Goal: Task Accomplishment & Management: Complete application form

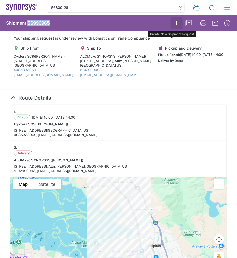
click at [173, 24] on icon "button" at bounding box center [177, 23] width 8 height 8
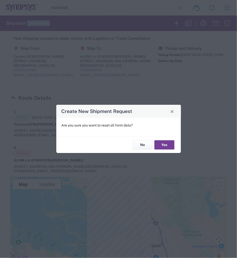
click at [164, 145] on button "Yes" at bounding box center [164, 144] width 20 height 9
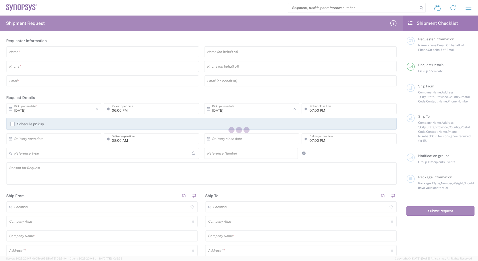
type input "[GEOGRAPHIC_DATA]"
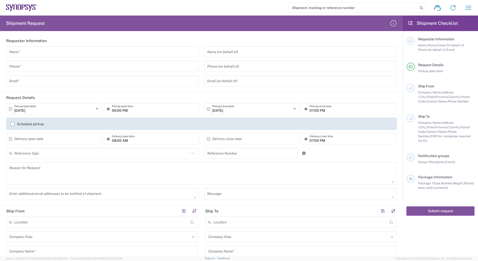
click at [129, 51] on input "text" at bounding box center [102, 52] width 187 height 9
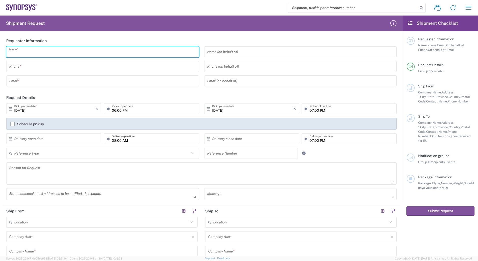
click at [90, 50] on input "text" at bounding box center [102, 52] width 187 height 9
type input "nicolas Tomaro"
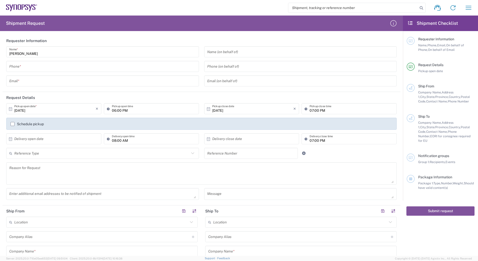
click at [84, 38] on header "Requester Information" at bounding box center [202, 40] width 398 height 11
click at [50, 64] on input "tel" at bounding box center [102, 66] width 187 height 9
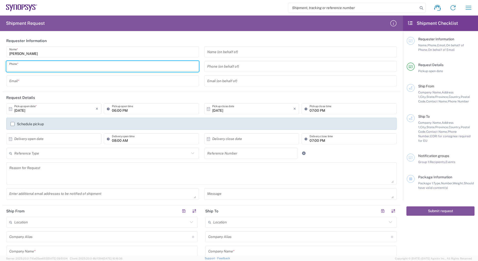
type input "2797329134"
type input "wjesse@synopsys.com"
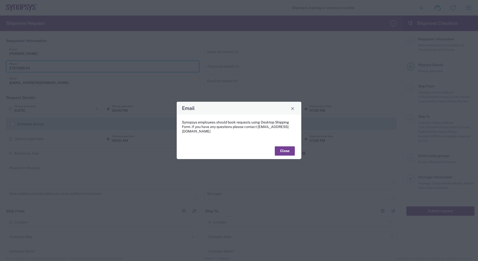
click at [283, 147] on button "Close" at bounding box center [285, 150] width 20 height 9
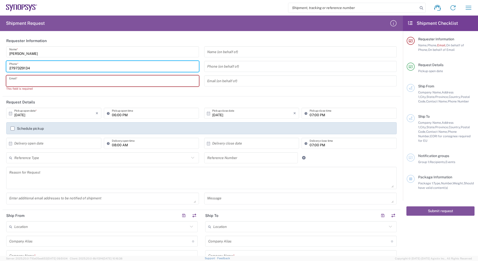
click at [77, 83] on input "text" at bounding box center [102, 81] width 187 height 9
type input "[EMAIL_ADDRESS][DOMAIN_NAME]"
type input "9165834388"
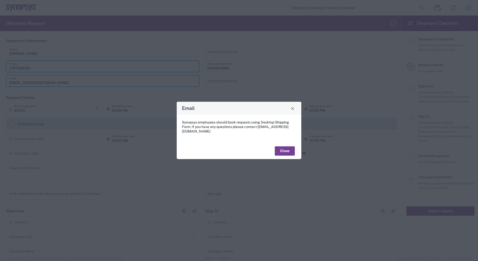
click at [289, 146] on button "Close" at bounding box center [285, 150] width 20 height 9
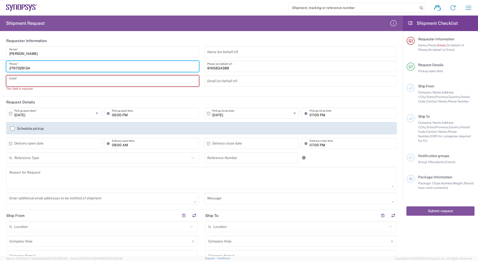
click at [69, 82] on input "text" at bounding box center [102, 81] width 187 height 9
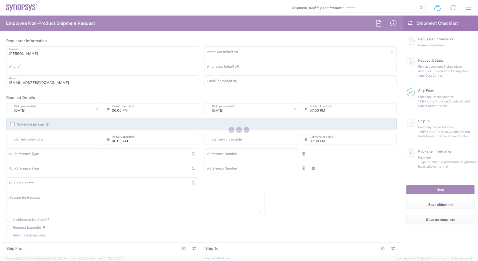
type input "Department"
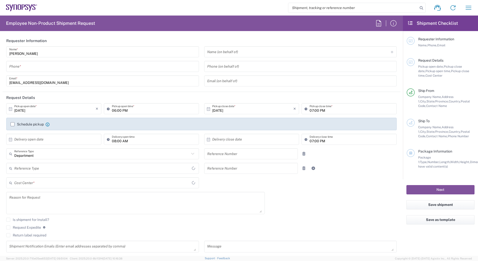
type input "[GEOGRAPHIC_DATA]"
type input "[US_STATE]"
type input "[GEOGRAPHIC_DATA]"
type input "Delivered at Place"
type input "Headquarters USSV"
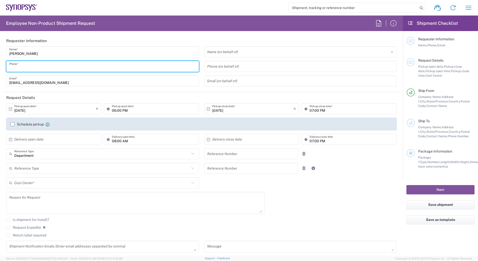
click at [92, 66] on input "tel" at bounding box center [102, 66] width 187 height 9
type input "2797329134"
type input "wjesse@synopsys.com"
type input "FM6 Dock"
type input "2797329134"
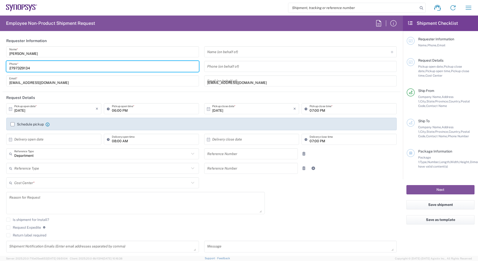
type input "California"
type input "ATTn Synopsys - Nicolas Tomaro"
click at [249, 83] on input "wjesse@synopsys.com" at bounding box center [300, 81] width 187 height 9
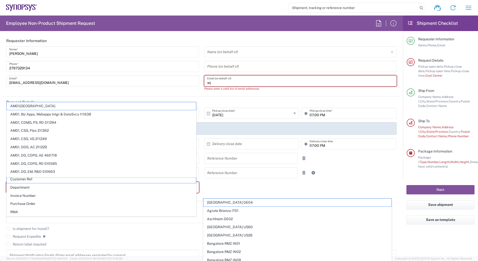
type input "w"
type input "u"
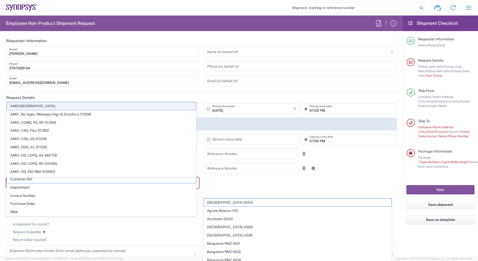
click at [132, 103] on span "AM01, AMSG, Monteray 460541" at bounding box center [101, 106] width 189 height 8
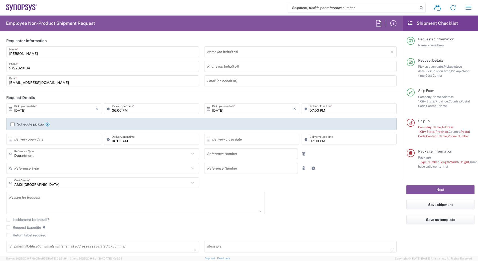
click at [132, 103] on header "Request Details" at bounding box center [202, 97] width 398 height 11
click at [86, 186] on input "AM01, AMSG, Monteray 460541" at bounding box center [101, 182] width 175 height 9
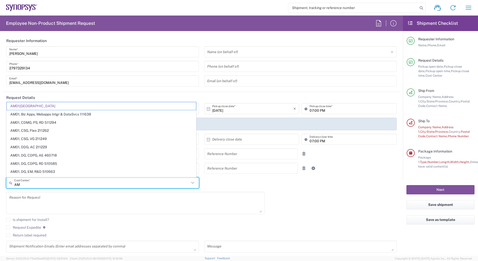
type input "A"
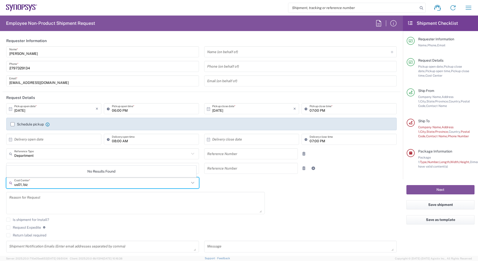
click at [84, 180] on input "us01, biz" at bounding box center [101, 182] width 175 height 9
click at [72, 182] on input "us01, biz" at bounding box center [101, 182] width 175 height 9
click at [191, 182] on icon at bounding box center [192, 183] width 3 height 2
type input "u"
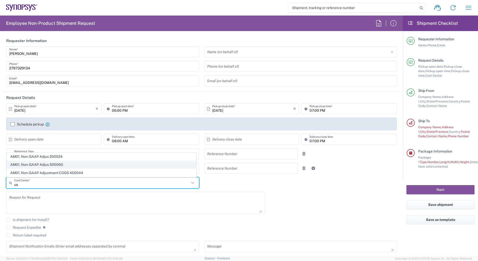
type input "u"
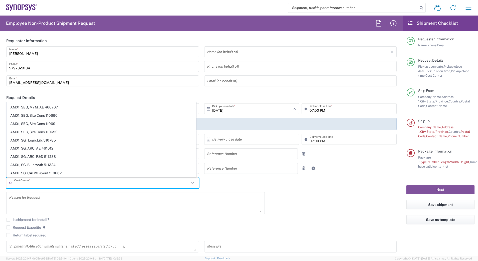
scroll to position [200, 0]
click at [245, 181] on div "10/01/2025 × Pickup open date * Cancel Apply 06:00 PM Pickup open time * 10/01/…" at bounding box center [202, 179] width 396 height 153
type input "AM01, AMSG, Monteray 460541"
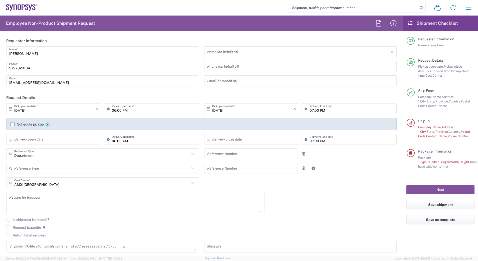
click at [189, 154] on icon at bounding box center [192, 153] width 7 height 7
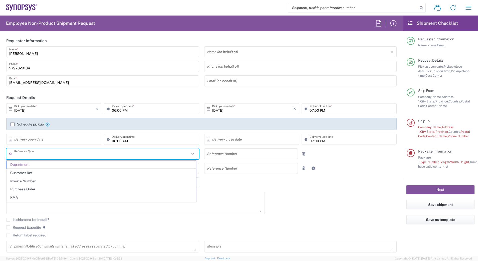
click at [189, 154] on icon at bounding box center [192, 153] width 7 height 7
click at [244, 192] on div "Reason for Request" at bounding box center [135, 203] width 258 height 22
type input "Department"
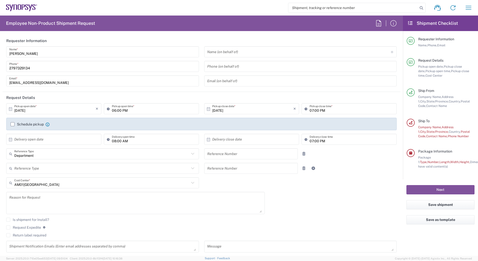
click at [189, 182] on icon at bounding box center [192, 182] width 7 height 7
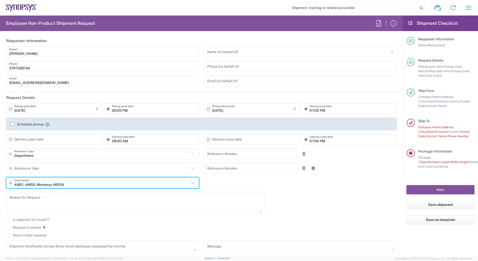
scroll to position [0, 0]
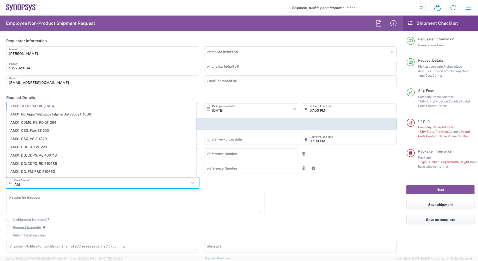
type input "A"
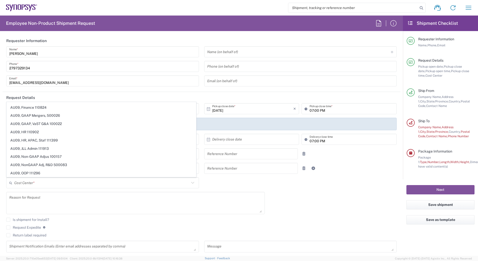
click at [298, 202] on div "10/01/2025 × Pickup open date * Cancel Apply 06:00 PM Pickup open time * 10/01/…" at bounding box center [202, 179] width 396 height 153
type input "AM01, AMSG, Monteray 460541"
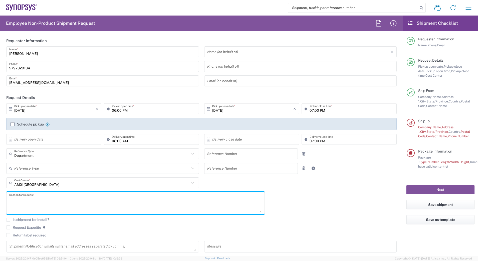
click at [130, 199] on textarea at bounding box center [135, 202] width 252 height 19
type textarea "move server lift same day delivery"
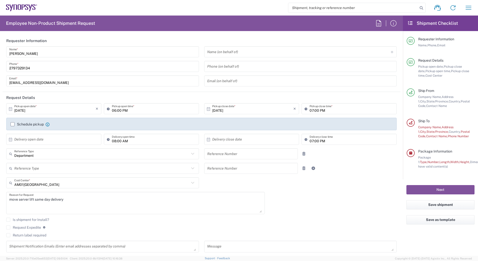
drag, startPoint x: 61, startPoint y: 119, endPoint x: 75, endPoint y: 108, distance: 17.8
click at [75, 108] on input "10/01/2025" at bounding box center [54, 108] width 81 height 9
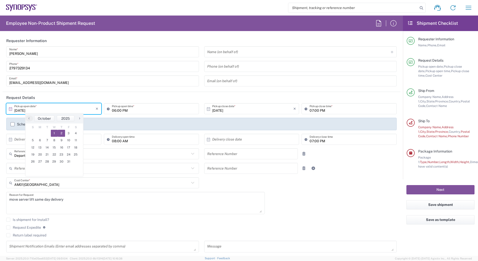
click at [61, 135] on span "2" at bounding box center [61, 133] width 7 height 7
type input "10/02/2025"
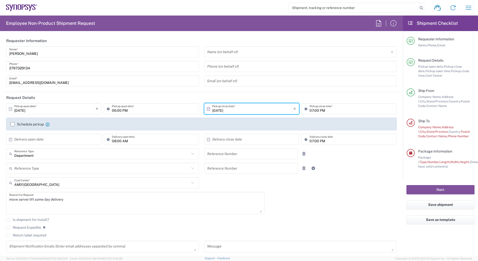
click at [112, 111] on input "06:00 PM" at bounding box center [154, 108] width 84 height 9
click at [126, 111] on input "08:00 PM" at bounding box center [154, 108] width 84 height 9
type input "08:00 AM"
click at [165, 97] on header "Request Details" at bounding box center [202, 97] width 398 height 11
click at [309, 111] on input "07:00 PM" at bounding box center [351, 108] width 84 height 9
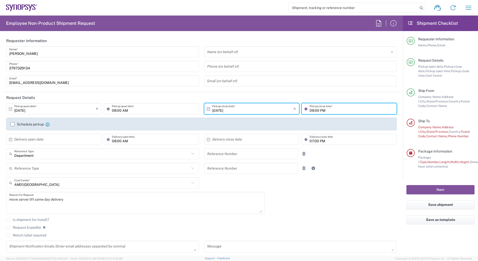
click at [319, 110] on input "09:00 PM" at bounding box center [351, 108] width 84 height 9
type input "09:00 AM"
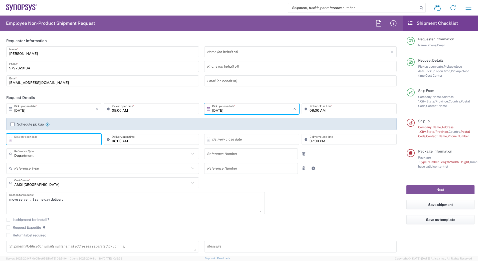
click at [61, 140] on input "text" at bounding box center [54, 139] width 81 height 9
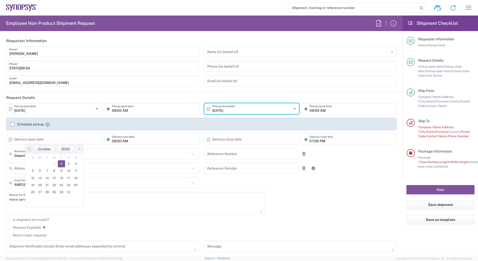
click at [63, 161] on span "2" at bounding box center [61, 163] width 7 height 7
type input "10/02/2025"
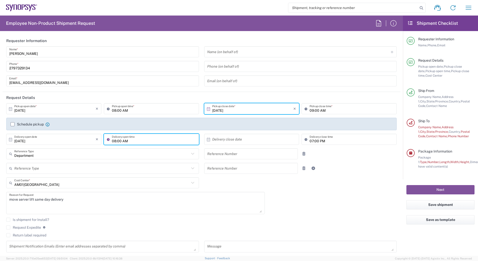
click at [114, 140] on input "08:00 AM" at bounding box center [154, 139] width 84 height 9
type input "10:00 AM"
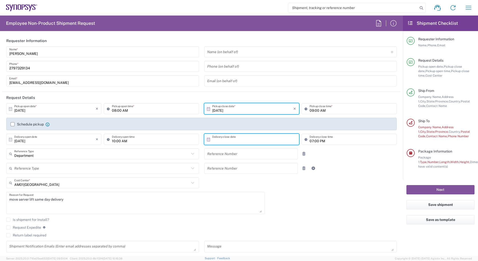
click at [241, 138] on input "text" at bounding box center [252, 139] width 81 height 9
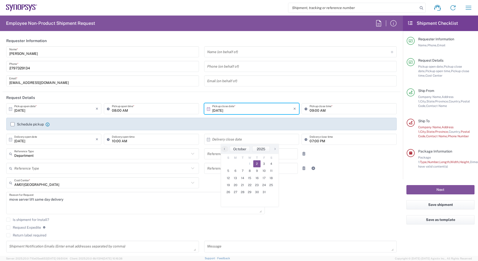
click at [256, 162] on span "2" at bounding box center [256, 163] width 7 height 7
type input "10/02/2025"
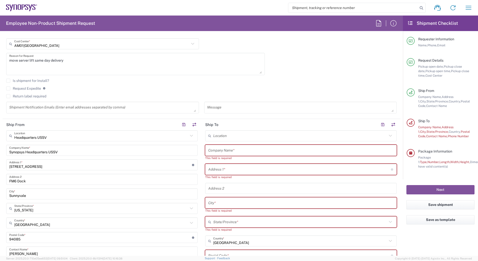
scroll to position [144, 0]
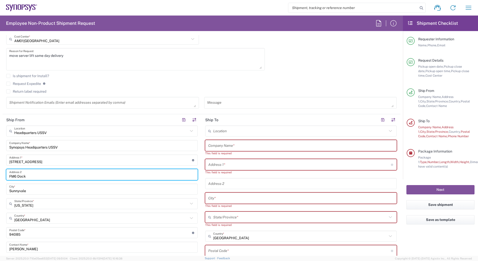
click at [74, 172] on input "FM6 Dock" at bounding box center [101, 174] width 185 height 9
click at [61, 149] on input "Synopsys Headquarters USSV" at bounding box center [101, 145] width 185 height 9
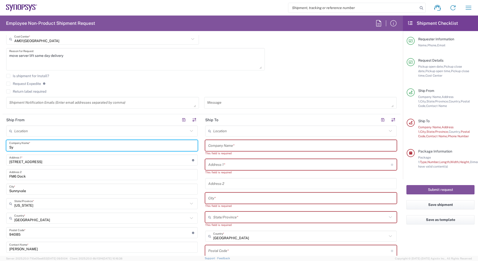
type input "S"
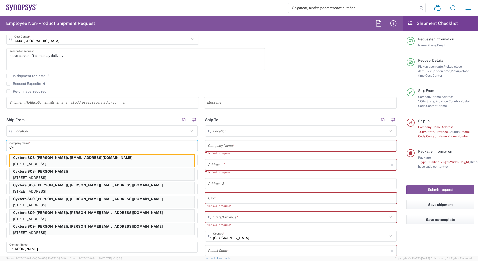
type input "C"
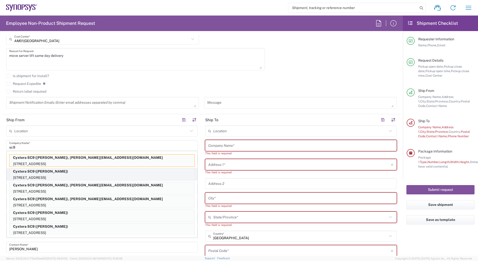
click at [64, 172] on p "Cyxtera SC9 (Thanh Nguyen)" at bounding box center [102, 171] width 185 height 6
type input "Cyxtera SC9"
type input "4650 Old Ironsides Dr"
type input "Santa Clara"
type input "95054"
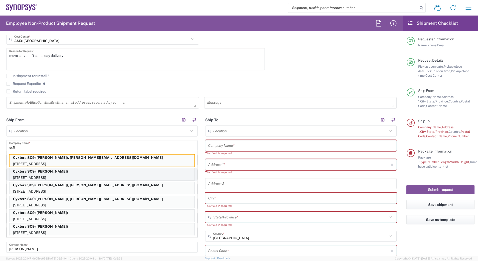
type input "Thanh Nguyen"
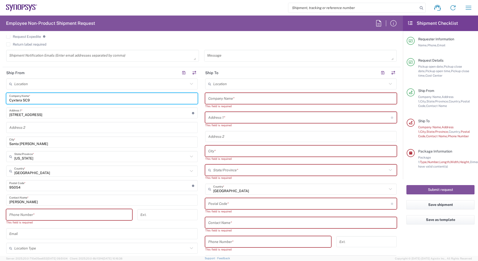
scroll to position [191, 0]
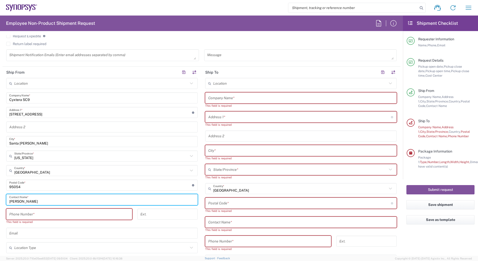
click at [43, 200] on input "Thanh Nguyen" at bounding box center [101, 199] width 185 height 9
type input "T"
type input "Sami"
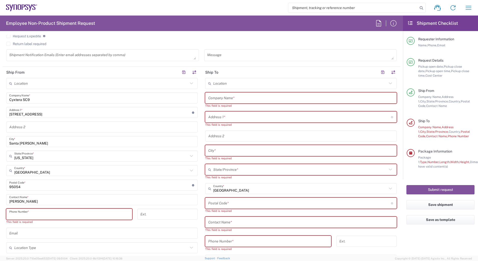
click at [33, 213] on input "tel" at bounding box center [69, 214] width 120 height 9
click at [228, 119] on input "text" at bounding box center [299, 117] width 183 height 9
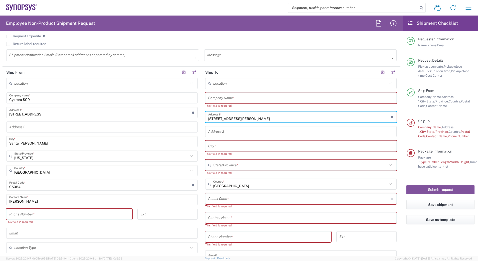
type input "2403 walsh ave"
click at [235, 144] on input "text" at bounding box center [300, 146] width 185 height 9
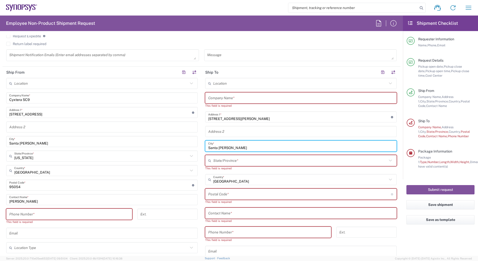
type input "Santa clara"
click at [225, 100] on input "text" at bounding box center [300, 98] width 185 height 9
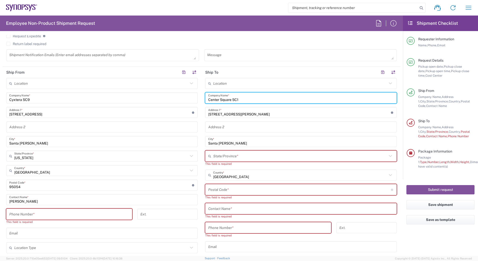
type input "Center Square SC1"
click at [229, 158] on input "text" at bounding box center [300, 156] width 174 height 9
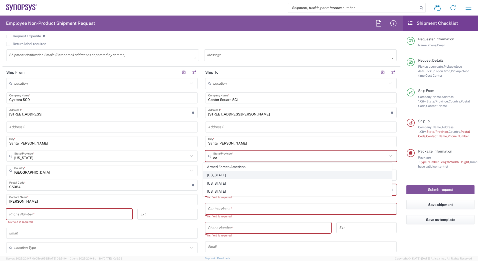
click at [221, 173] on span "California" at bounding box center [297, 175] width 188 height 8
type input "California"
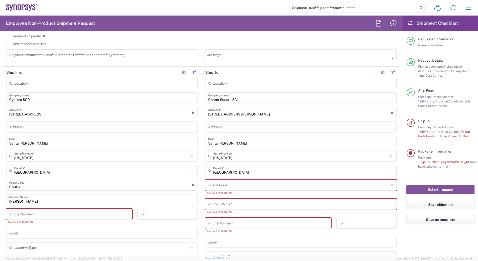
click at [232, 186] on input "undefined" at bounding box center [299, 185] width 183 height 9
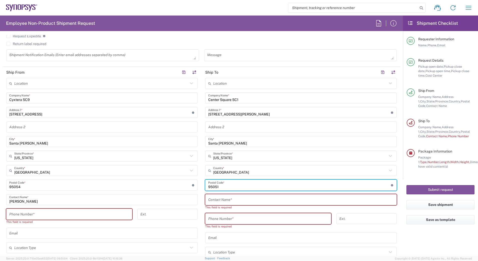
type input "95051"
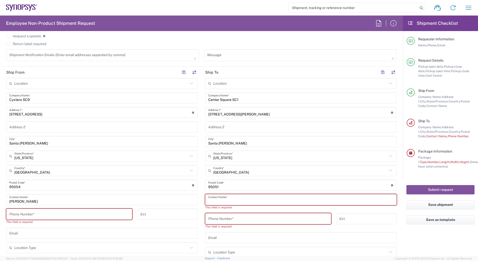
click at [234, 198] on input "text" at bounding box center [300, 199] width 185 height 9
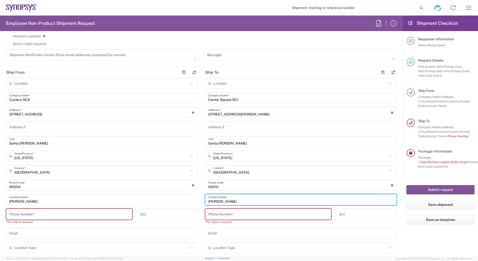
type input "Micheal litz"
click at [233, 210] on input "tel" at bounding box center [268, 214] width 120 height 9
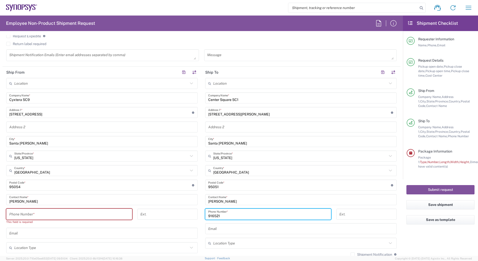
type input "9165219479"
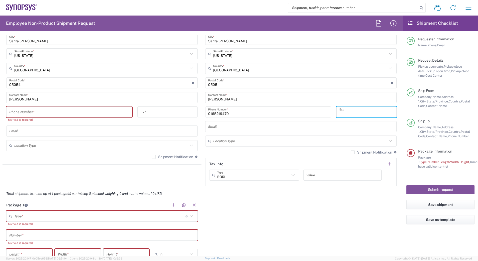
scroll to position [297, 0]
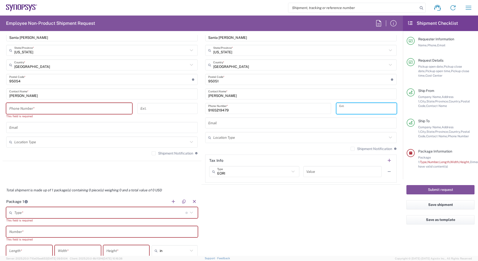
click at [190, 212] on icon at bounding box center [191, 212] width 3 height 2
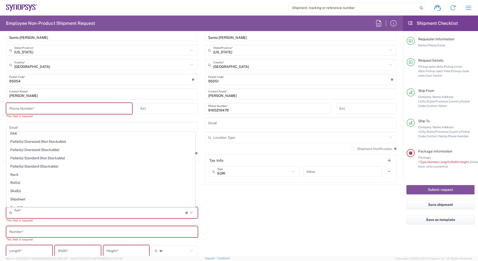
scroll to position [206, 0]
click at [130, 183] on span "Skid(s)" at bounding box center [101, 184] width 188 height 8
type input "Skid(s)"
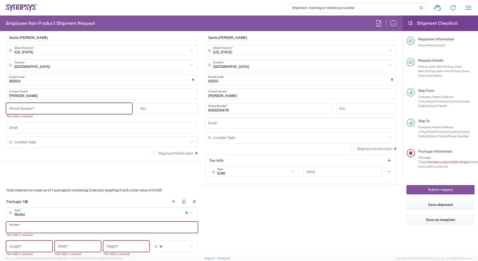
click at [47, 225] on input "text" at bounding box center [101, 227] width 185 height 9
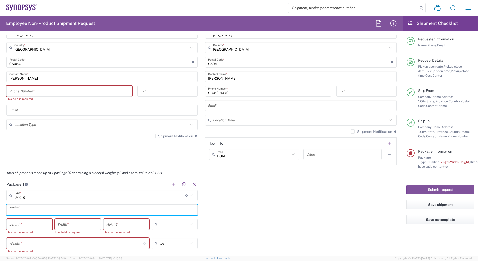
scroll to position [314, 0]
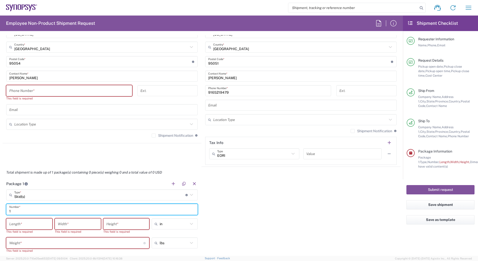
type input "1"
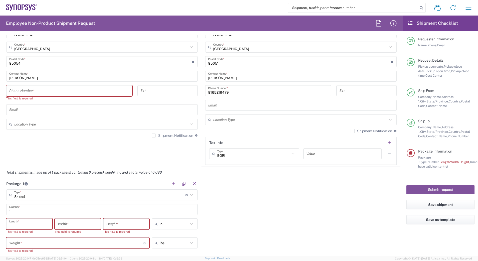
click at [26, 224] on input "number" at bounding box center [29, 223] width 40 height 9
type input "36"
type input "30"
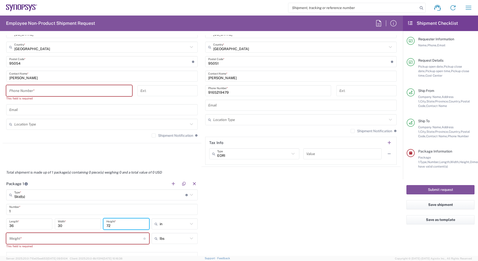
type input "72"
click at [30, 237] on input "number" at bounding box center [76, 238] width 134 height 9
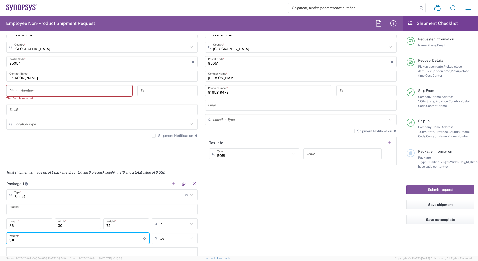
type input "310"
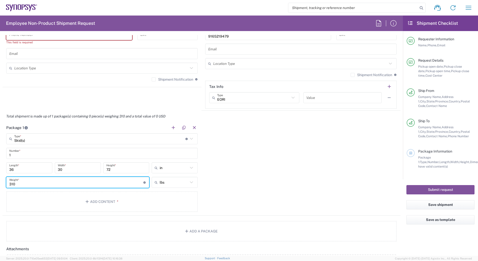
scroll to position [371, 0]
click at [148, 200] on button "Add Content *" at bounding box center [101, 201] width 191 height 21
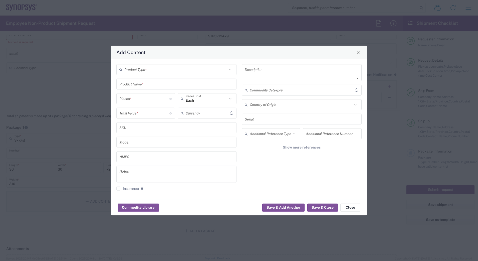
type input "US Dollar"
click at [164, 71] on input "text" at bounding box center [175, 69] width 103 height 9
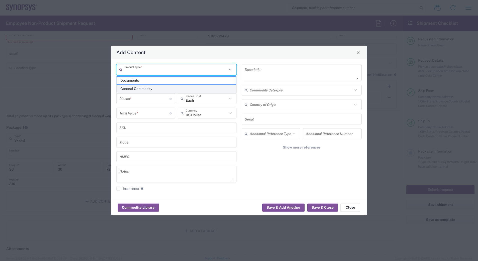
click at [164, 89] on span "General Commodity" at bounding box center [176, 89] width 119 height 8
type input "General Commodity"
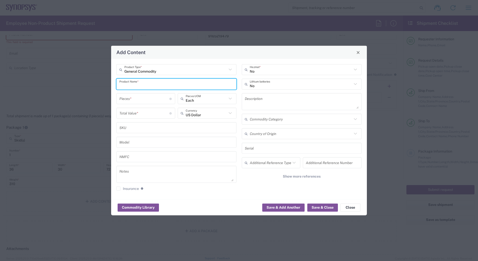
click at [159, 84] on input "text" at bounding box center [176, 84] width 114 height 9
type input "Server lift"
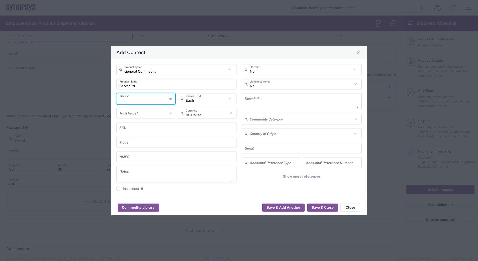
click at [153, 99] on input "number" at bounding box center [144, 98] width 50 height 9
type input "1"
click at [149, 114] on input "number" at bounding box center [144, 113] width 50 height 9
type input "1000"
click at [324, 208] on button "Save & Close" at bounding box center [322, 207] width 31 height 8
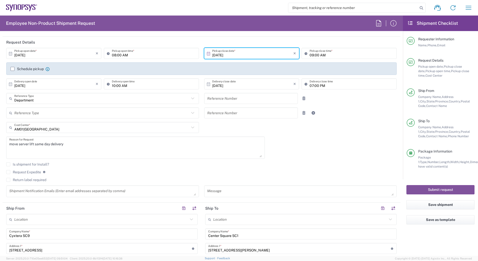
scroll to position [57, 0]
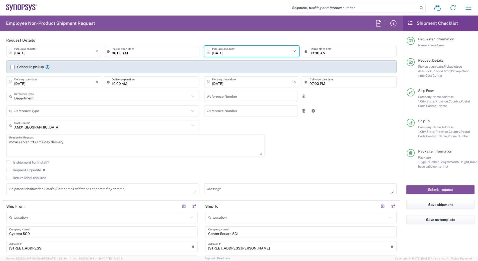
click at [35, 141] on textarea "move server lift same day delivery" at bounding box center [135, 145] width 252 height 19
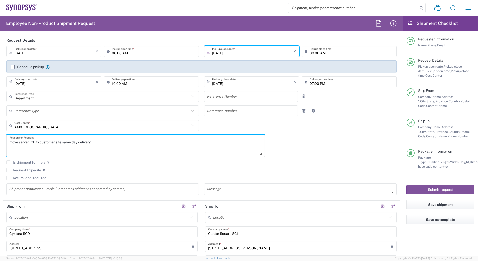
type textarea "move server lift to customer site same day delivery"
click at [92, 125] on input "text" at bounding box center [101, 125] width 175 height 9
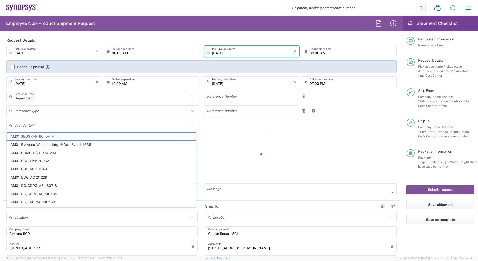
click at [217, 121] on div "10/02/2025 × Pickup open date * Cancel Apply 08:00 AM Pickup open time * 10/02/…" at bounding box center [202, 122] width 396 height 153
type input "AM01, AMSG, Monteray 460541"
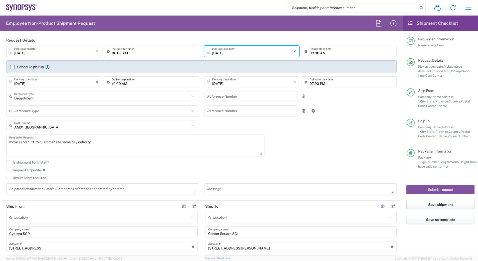
click at [454, 205] on button "Save shipment" at bounding box center [440, 204] width 68 height 9
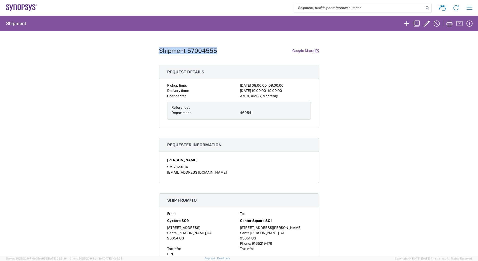
drag, startPoint x: 222, startPoint y: 49, endPoint x: 155, endPoint y: 51, distance: 66.3
click at [155, 51] on div "Shipment 57004555 Google Maps Request details Pickup time: 2025-10-02 08:00:00 …" at bounding box center [239, 143] width 478 height 224
copy h1 "Shipment 57004555"
